Goal: Find specific page/section: Find specific page/section

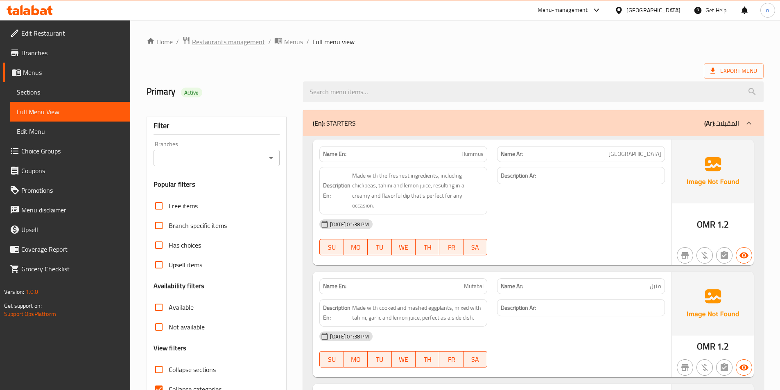
click at [216, 41] on span "Restaurants management" at bounding box center [228, 42] width 73 height 10
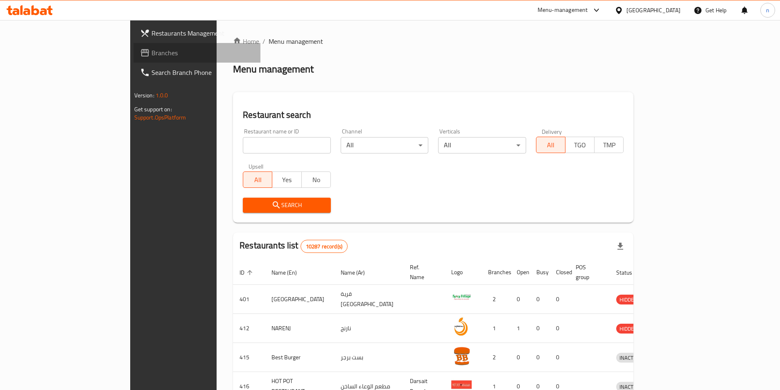
click at [152, 50] on span "Branches" at bounding box center [203, 53] width 102 height 10
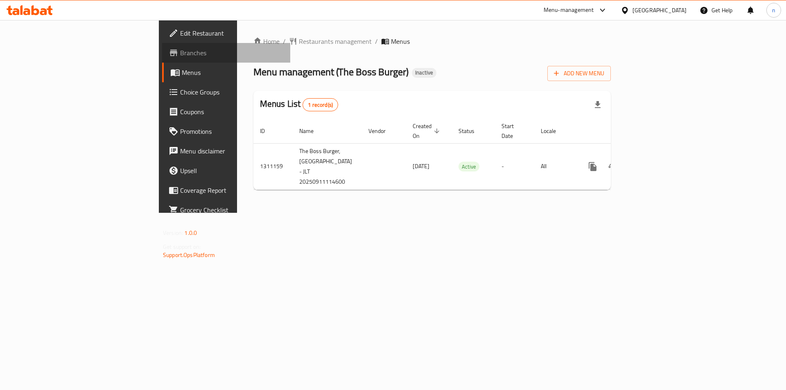
click at [180, 56] on span "Branches" at bounding box center [232, 53] width 104 height 10
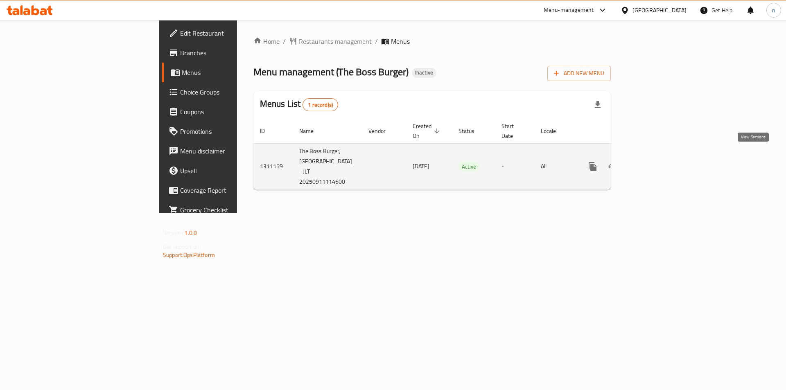
click at [657, 162] on icon "enhanced table" at bounding box center [652, 167] width 10 height 10
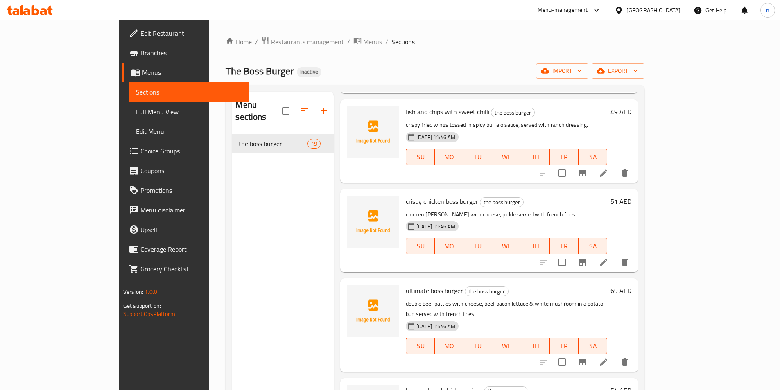
scroll to position [901, 0]
